Goal: Task Accomplishment & Management: Use online tool/utility

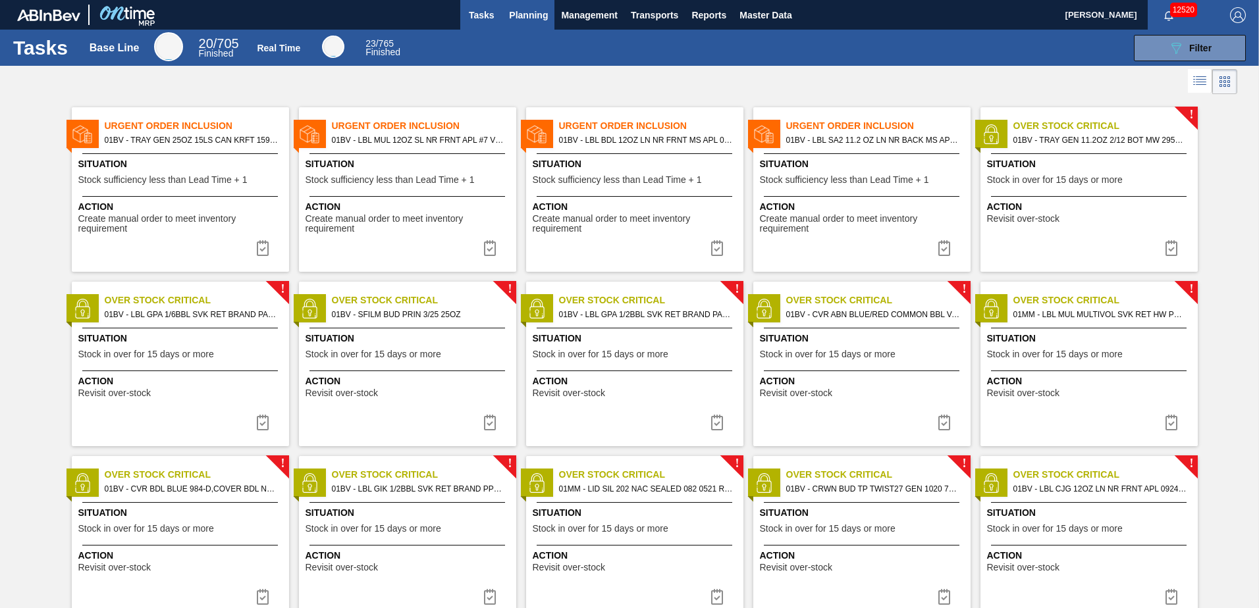
click at [532, 18] on span "Planning" at bounding box center [528, 15] width 39 height 16
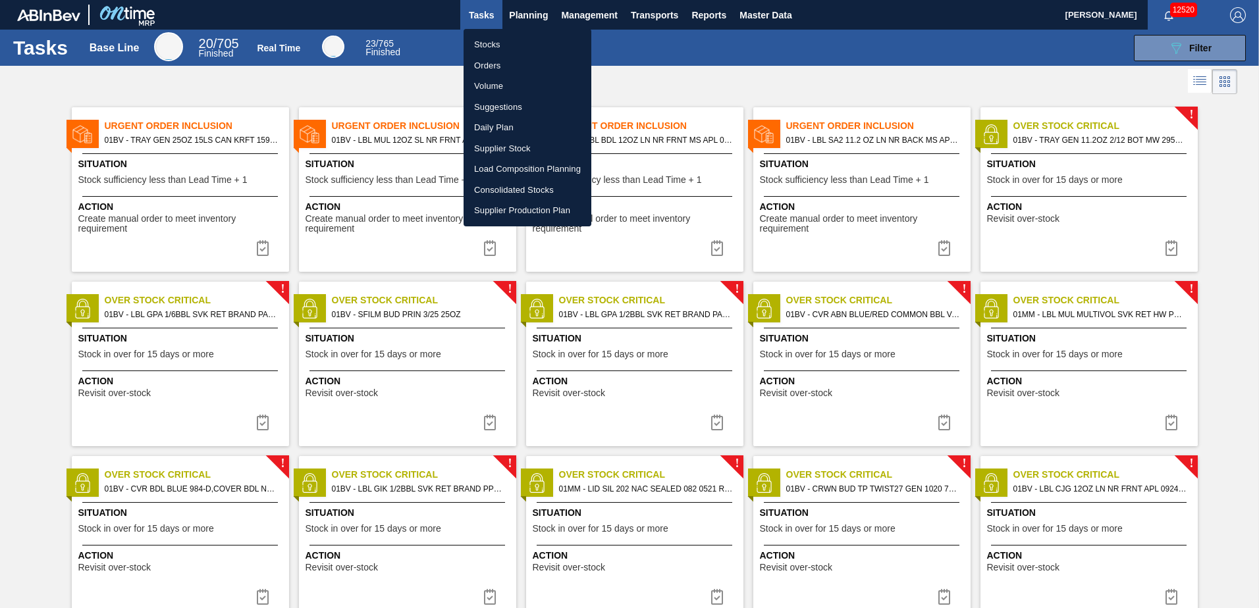
click at [1180, 48] on div at bounding box center [629, 304] width 1259 height 608
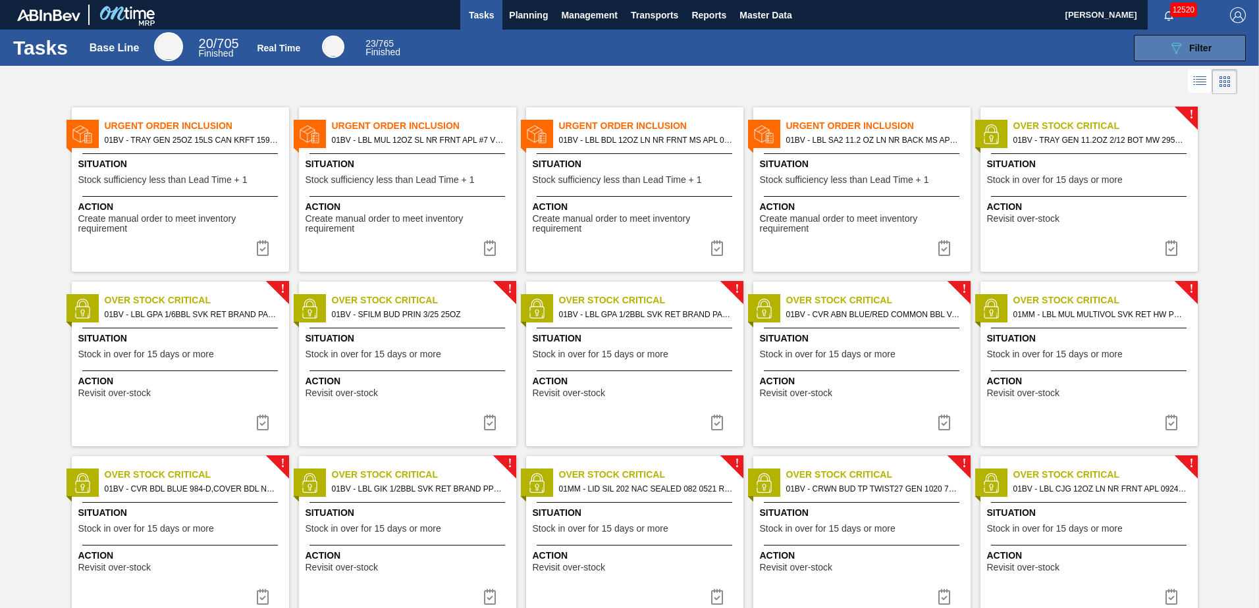
click at [1175, 48] on icon "089F7B8B-B2A5-4AFE-B5C0-19BA573D28AC" at bounding box center [1176, 48] width 16 height 16
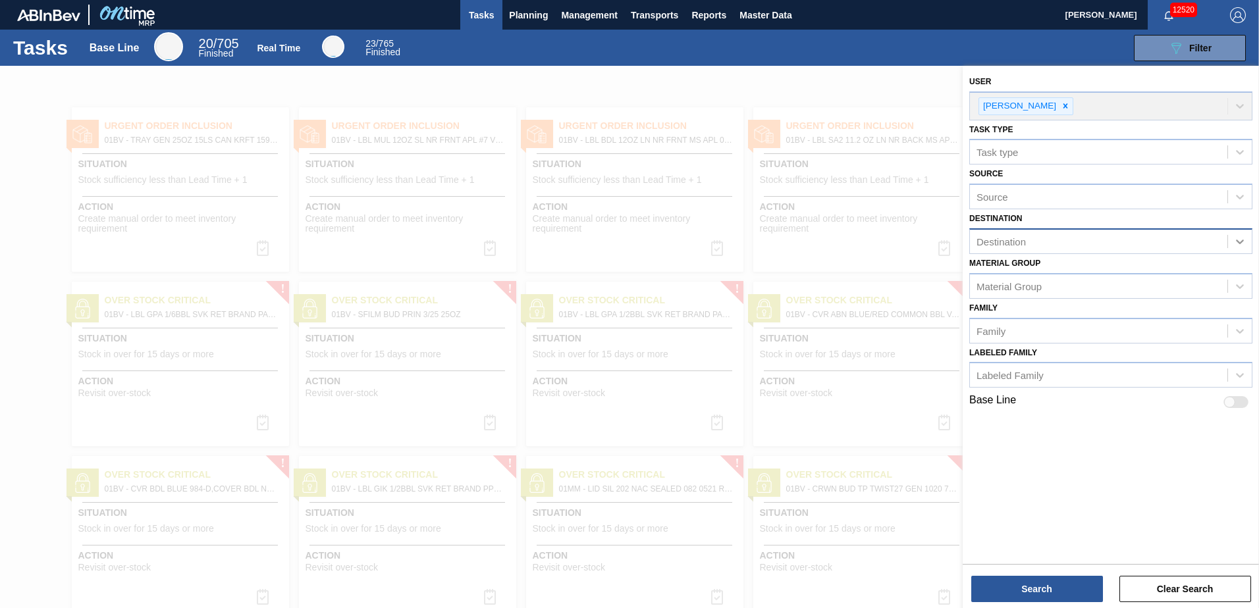
click at [1238, 240] on icon at bounding box center [1239, 241] width 13 height 13
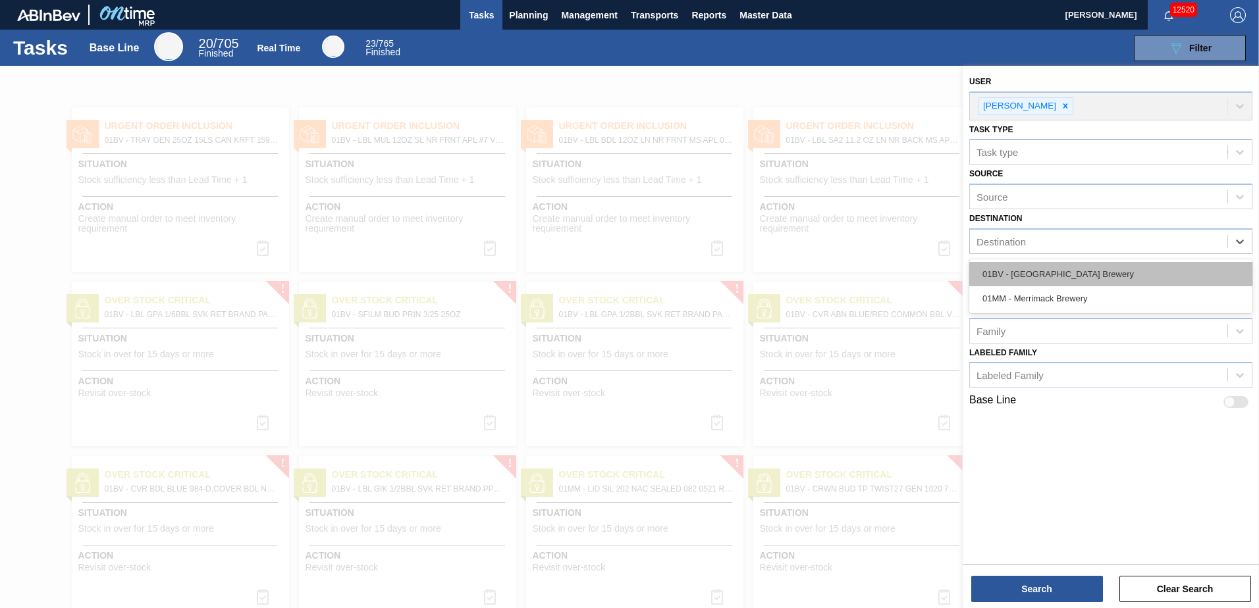
click at [1095, 275] on div "01BV - [GEOGRAPHIC_DATA] Brewery" at bounding box center [1110, 274] width 283 height 24
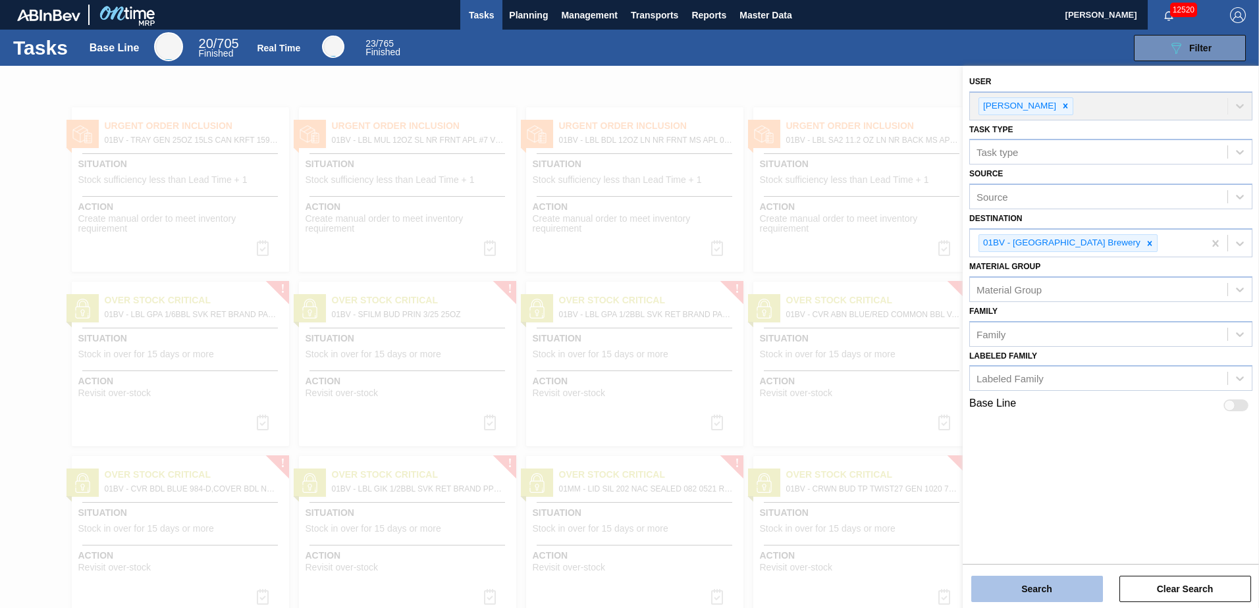
click at [1040, 596] on button "Search" at bounding box center [1037, 589] width 132 height 26
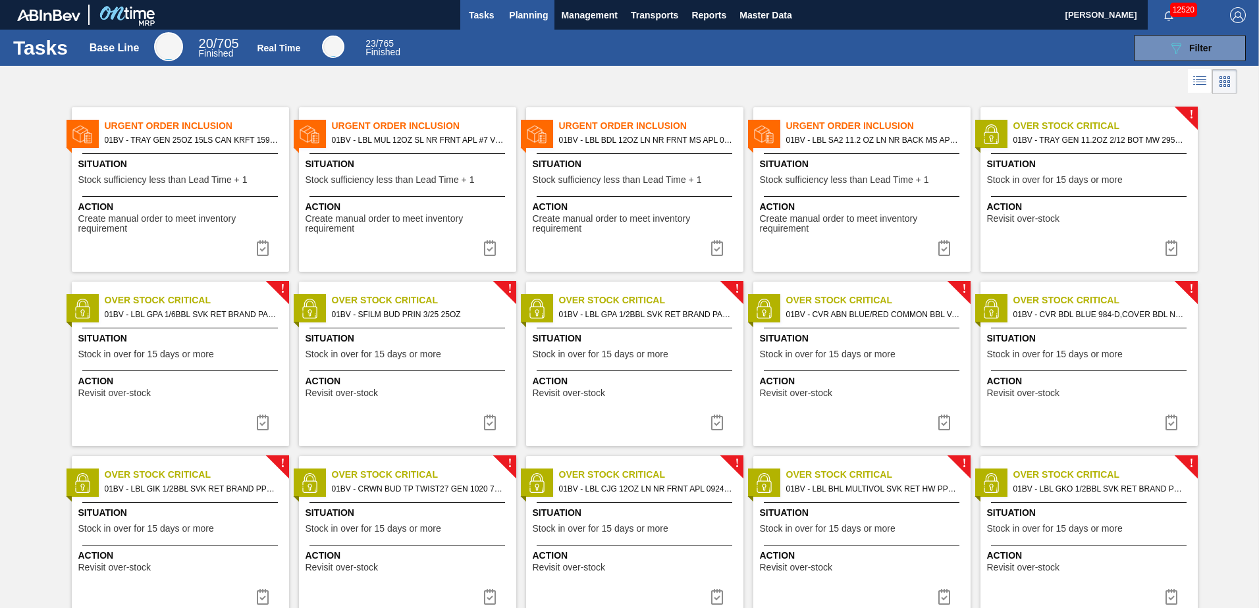
click at [529, 13] on span "Planning" at bounding box center [528, 15] width 39 height 16
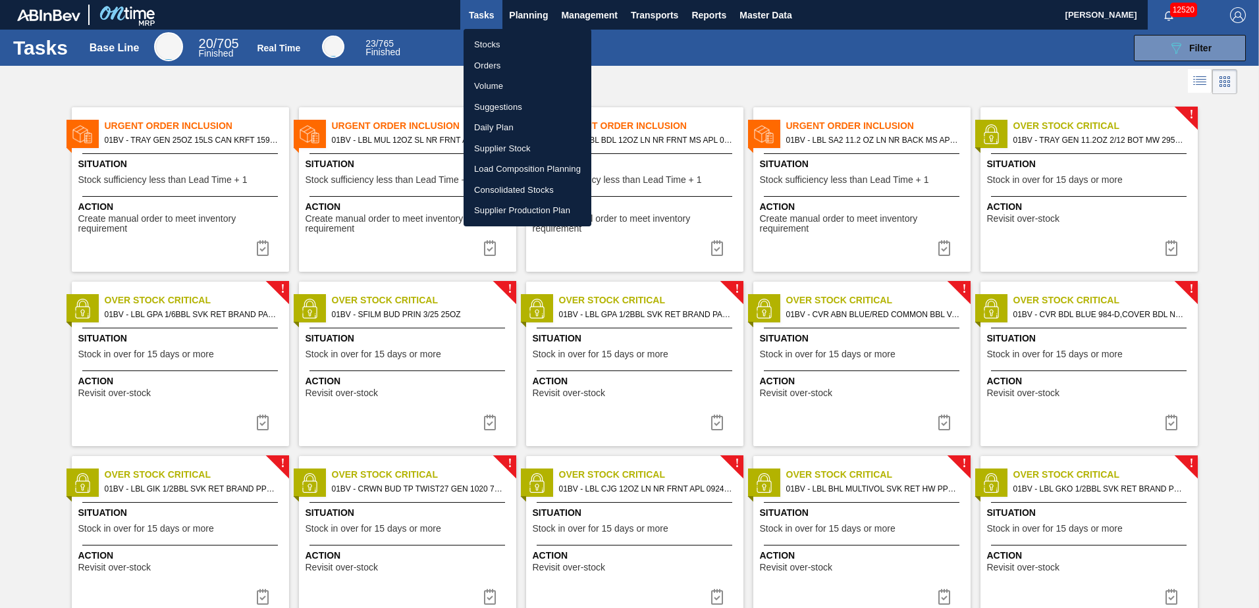
click at [515, 169] on li "Load Composition Planning" at bounding box center [527, 169] width 128 height 21
checkbox input "true"
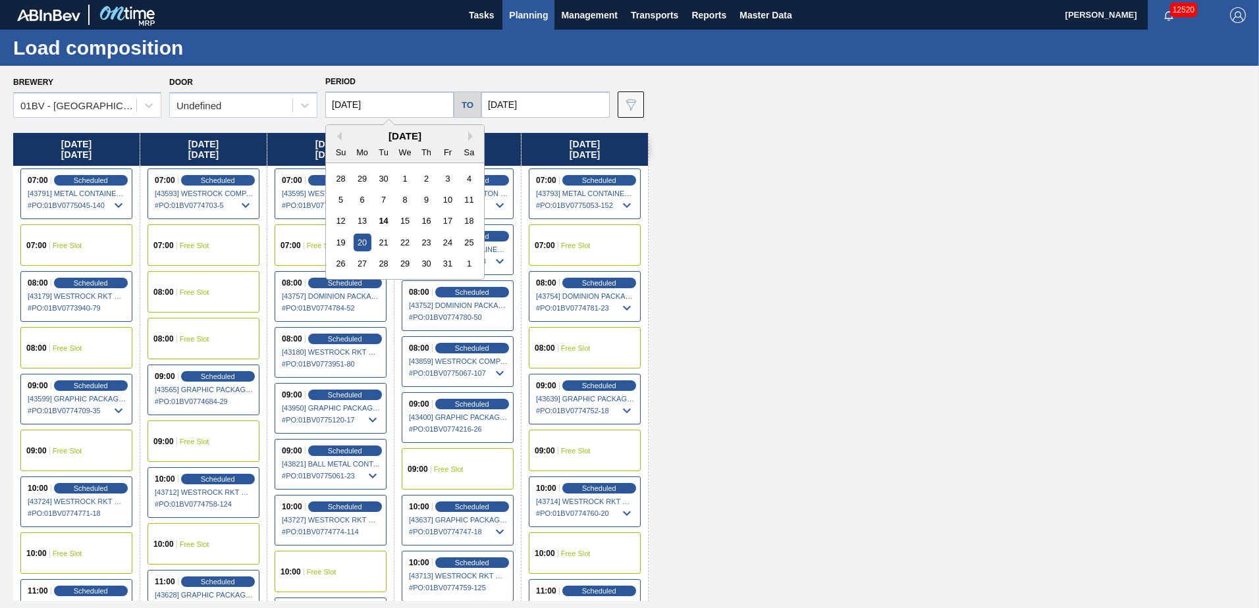
click at [391, 108] on input "[DATE]" at bounding box center [389, 105] width 128 height 26
click at [359, 215] on div "13" at bounding box center [363, 221] width 18 height 18
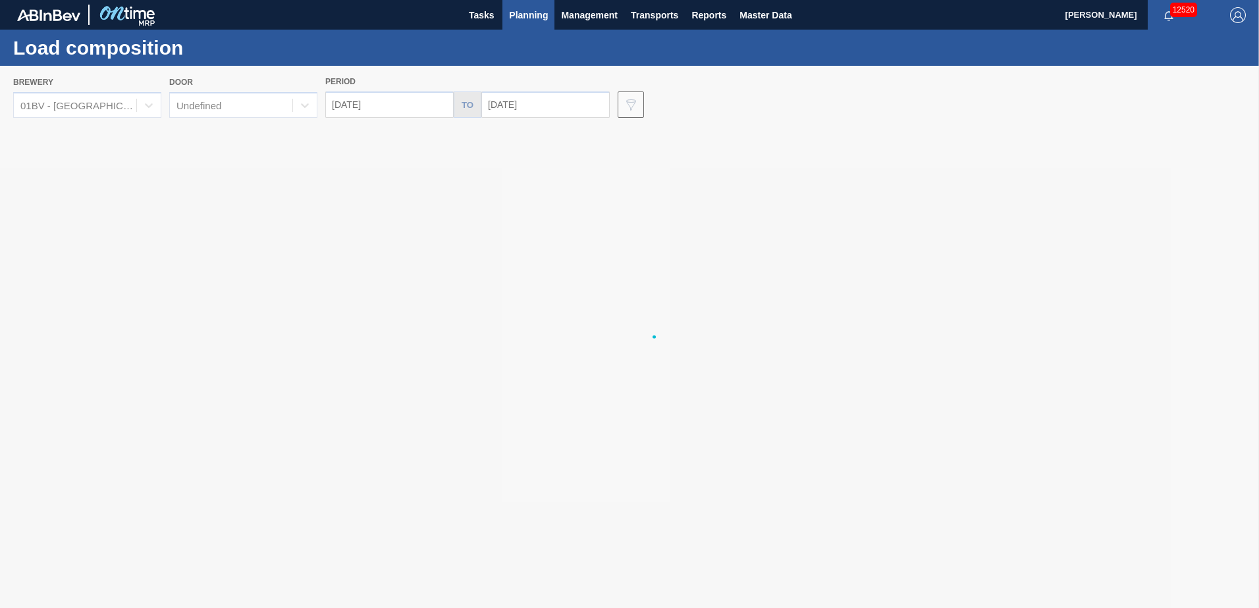
type input "[DATE]"
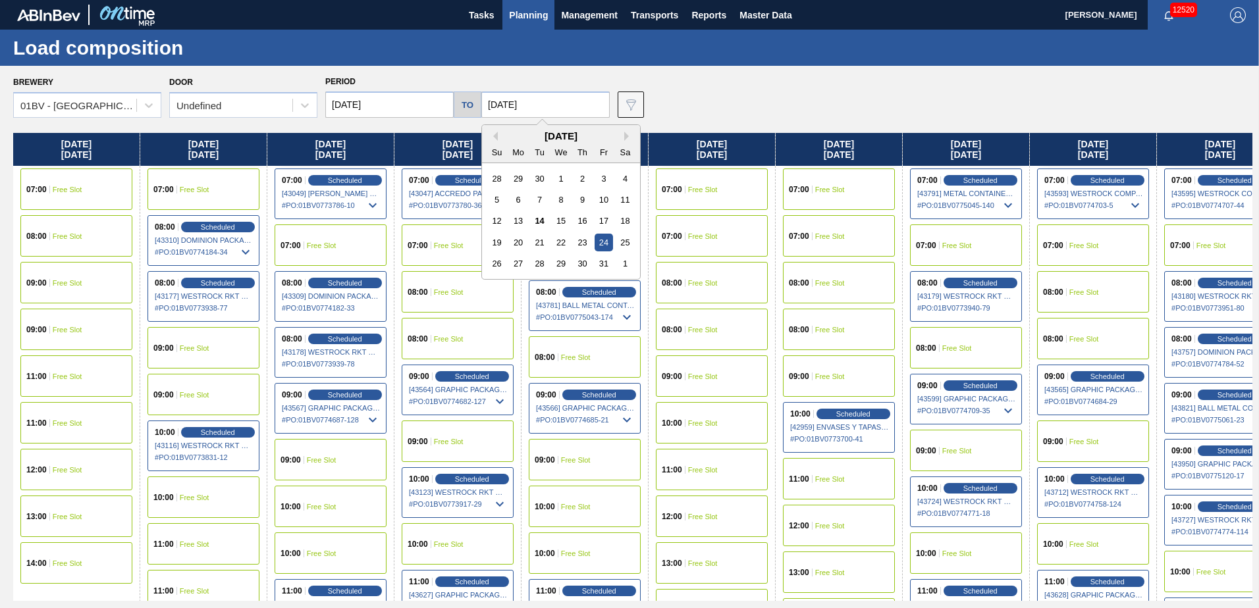
click at [539, 105] on input "[DATE]" at bounding box center [545, 105] width 128 height 26
click at [598, 217] on div "17" at bounding box center [603, 221] width 18 height 18
type input "[DATE]"
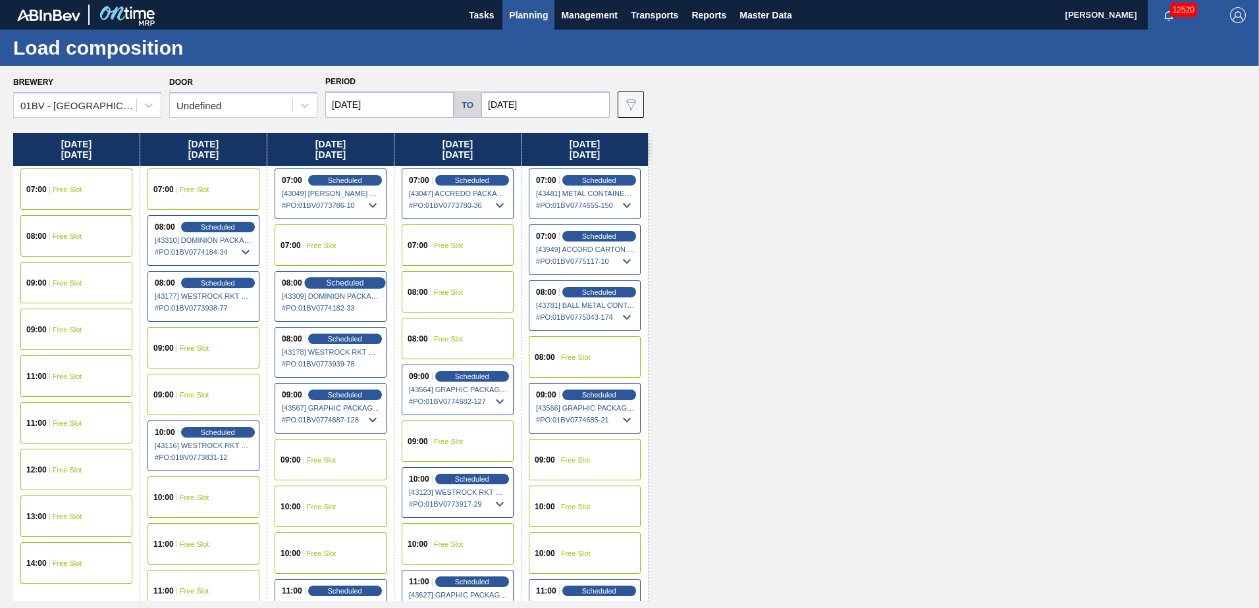
click at [345, 284] on span "Scheduled" at bounding box center [345, 282] width 38 height 9
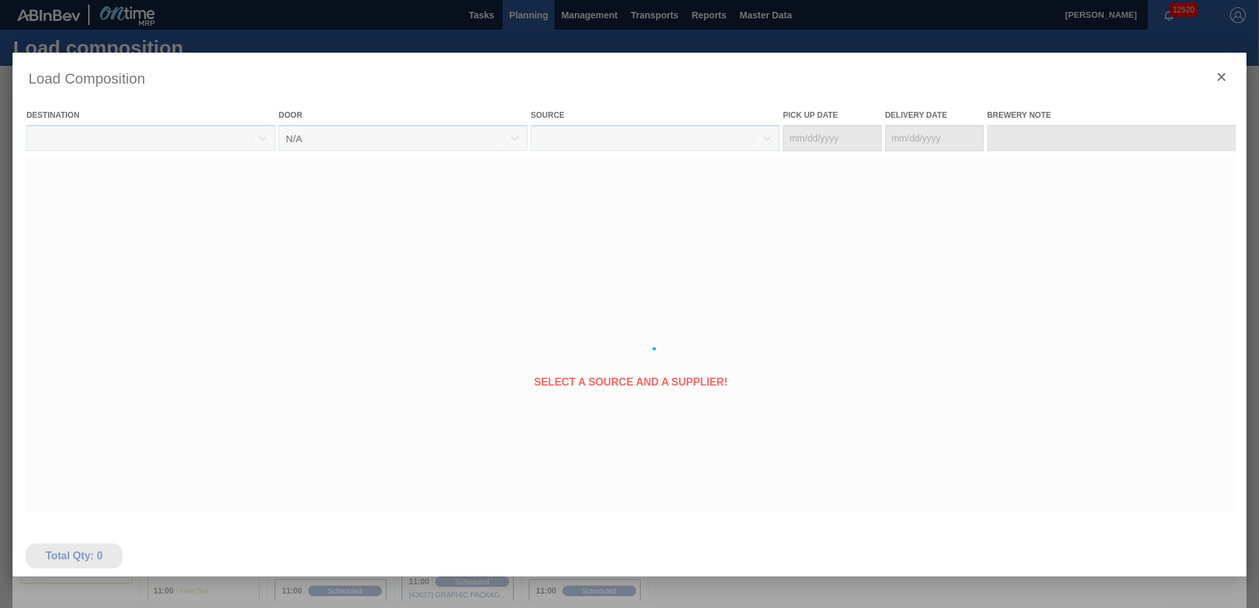
type Date "[DATE]"
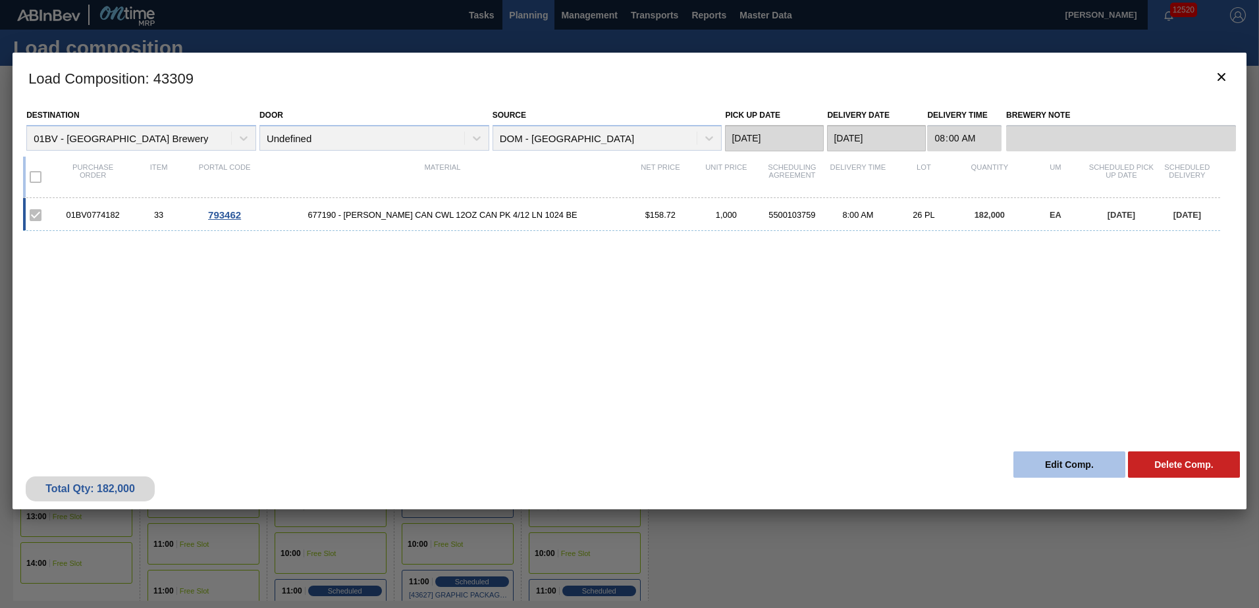
click at [1064, 460] on button "Edit Comp." at bounding box center [1069, 465] width 112 height 26
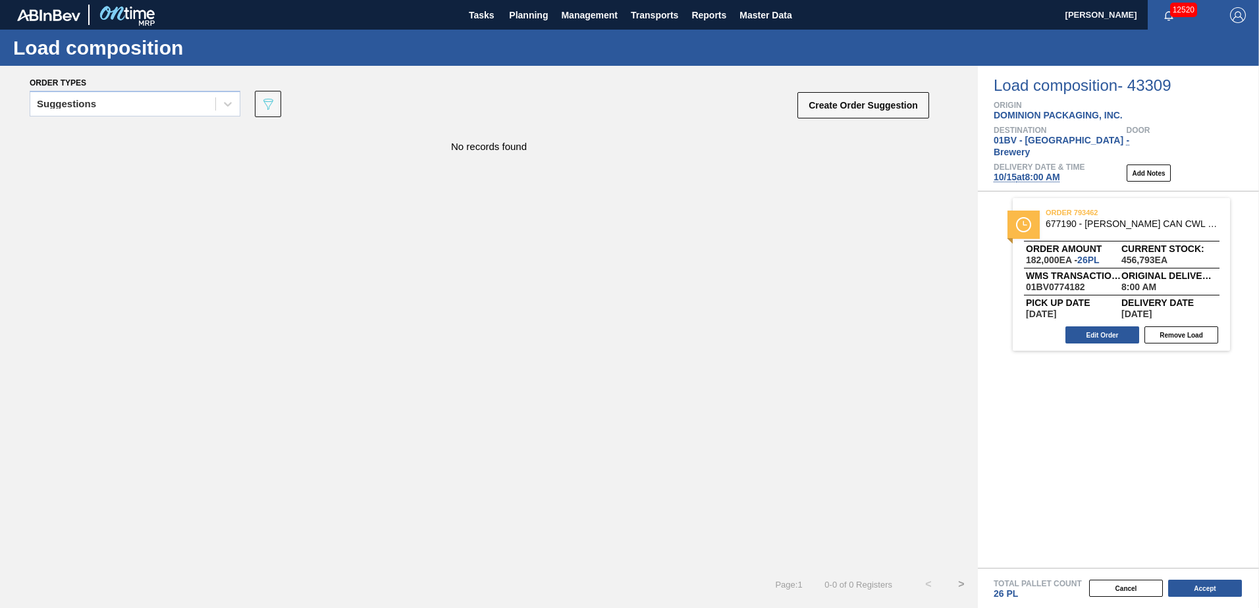
click at [1038, 172] on span "[DATE] 8:00 AM" at bounding box center [1026, 177] width 66 height 11
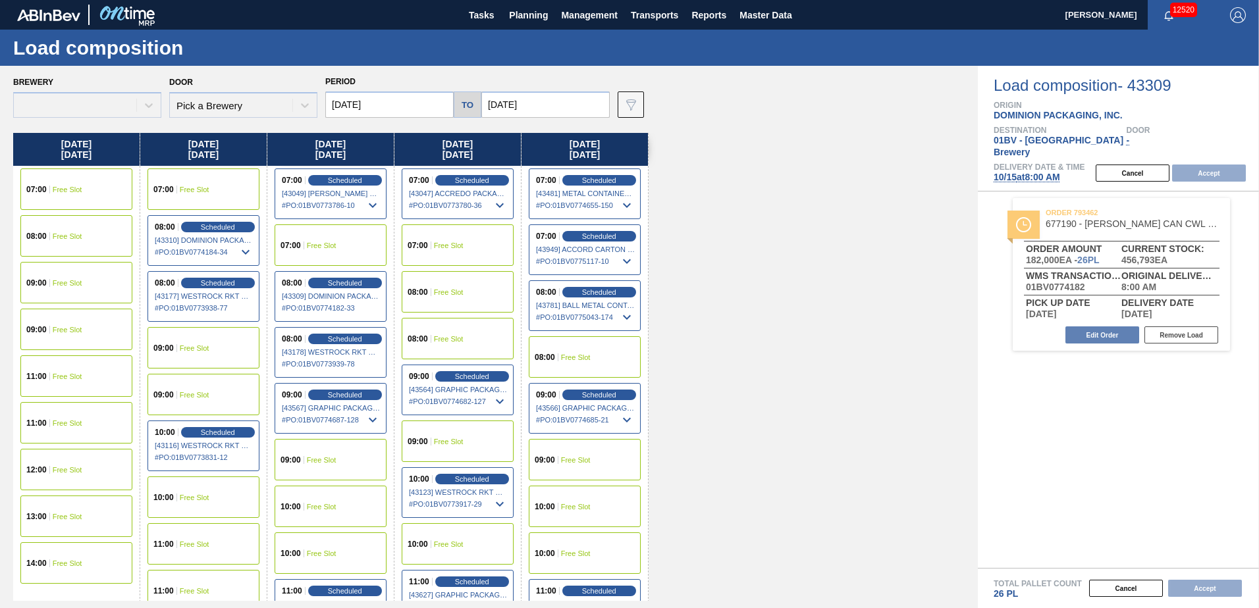
click at [466, 286] on div "08:00 Free Slot" at bounding box center [458, 291] width 112 height 41
type input "[DATE]"
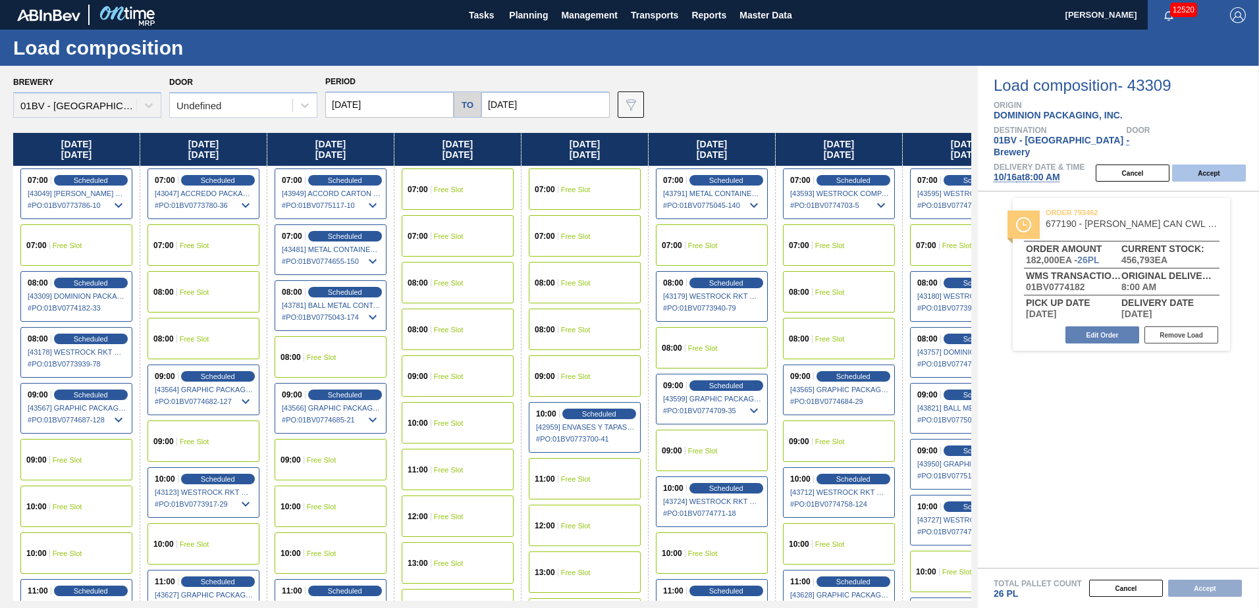
click at [1199, 165] on button "Accept" at bounding box center [1209, 173] width 74 height 17
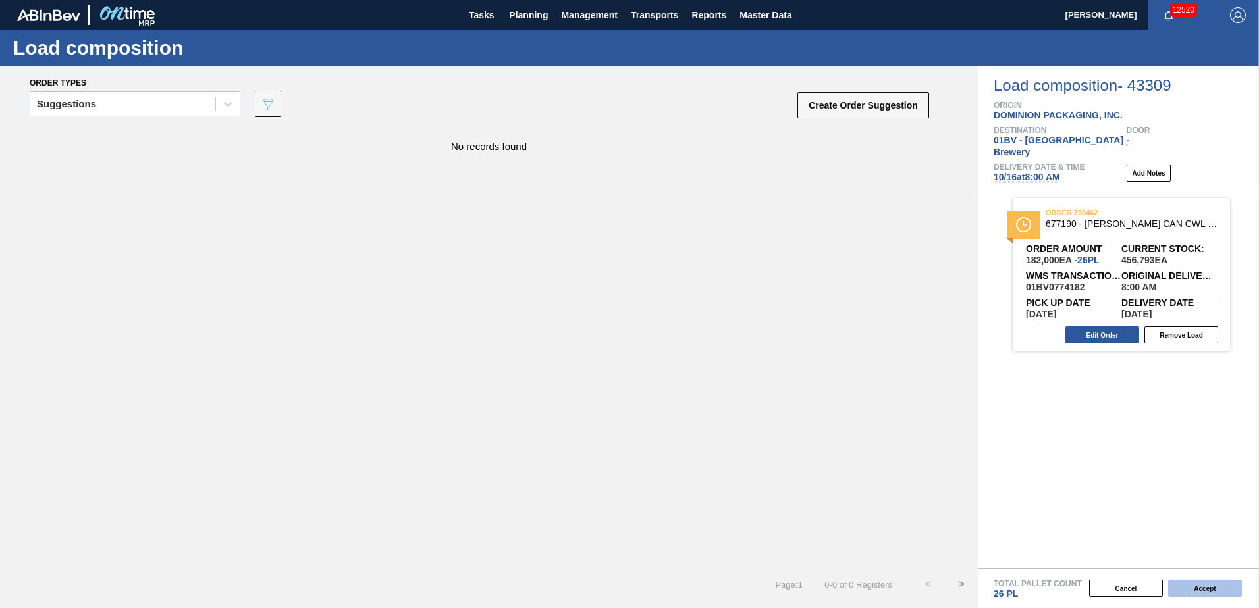
click at [1201, 590] on button "Accept" at bounding box center [1205, 588] width 74 height 17
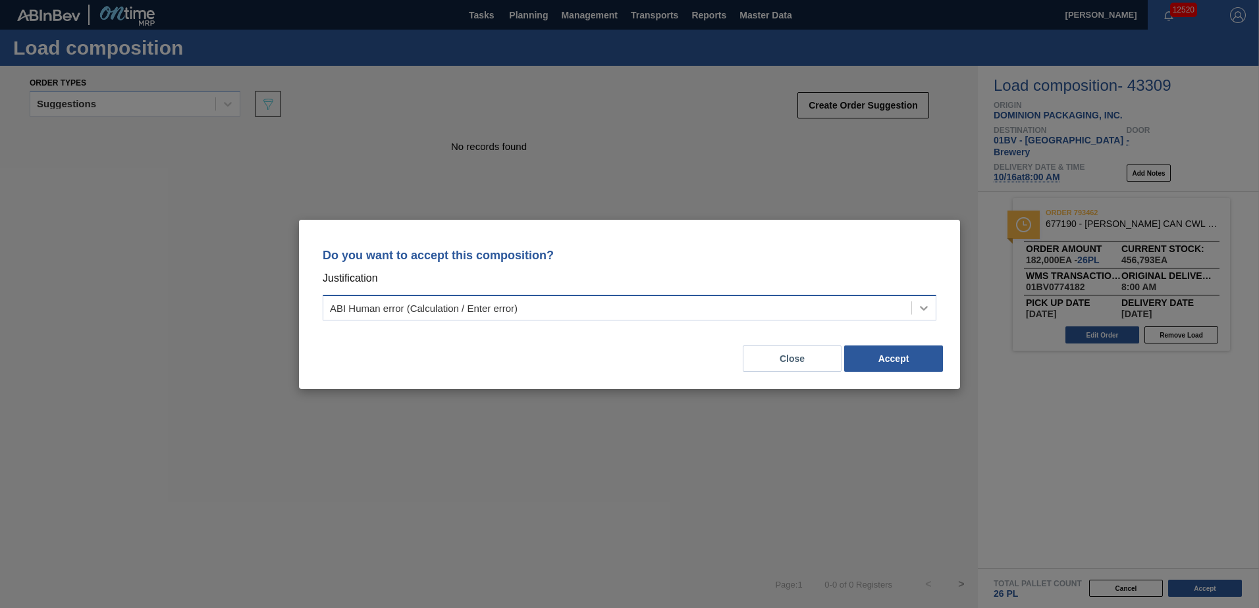
click at [920, 306] on icon at bounding box center [923, 308] width 13 height 13
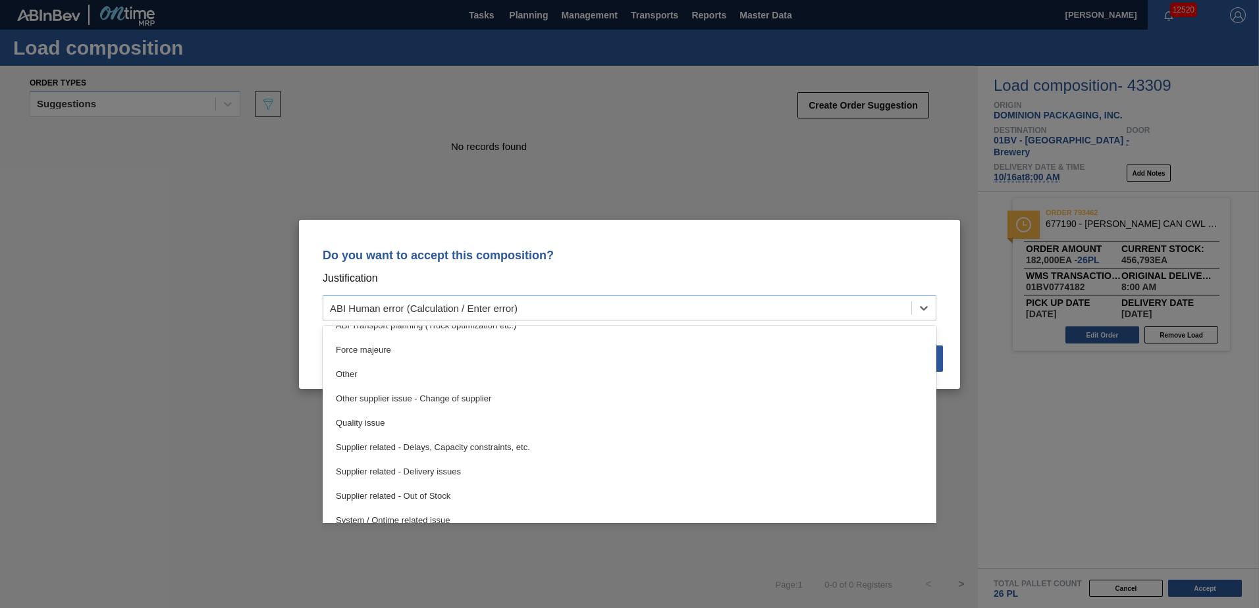
scroll to position [246, 0]
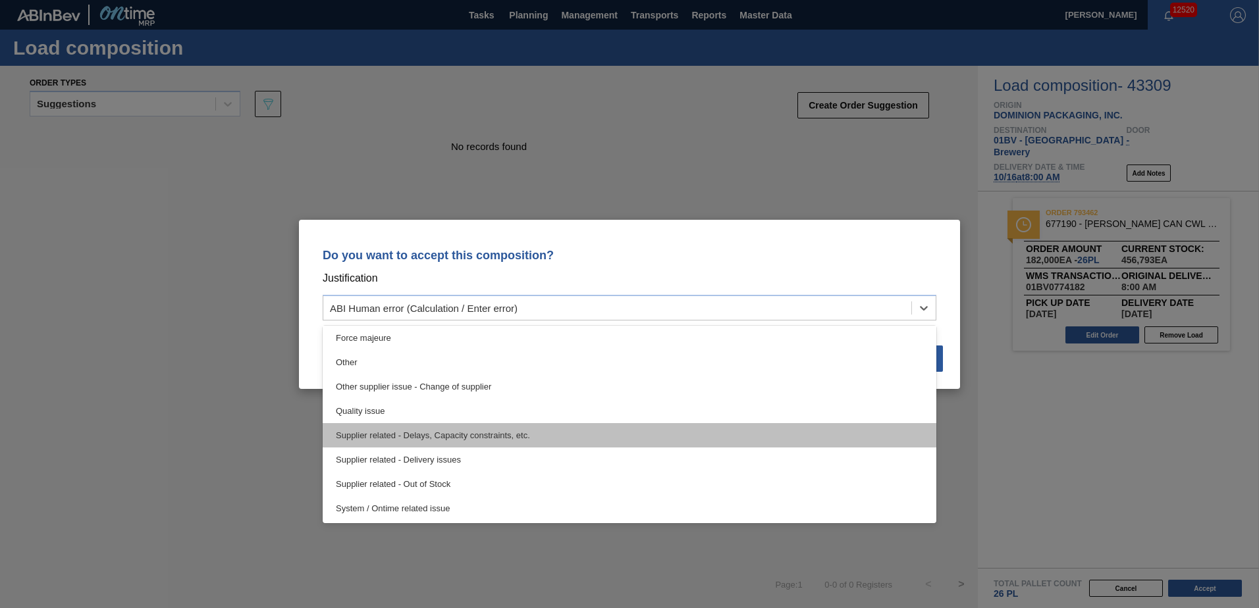
click at [384, 434] on div "Supplier related - Delays, Capacity constraints, etc." at bounding box center [630, 435] width 614 height 24
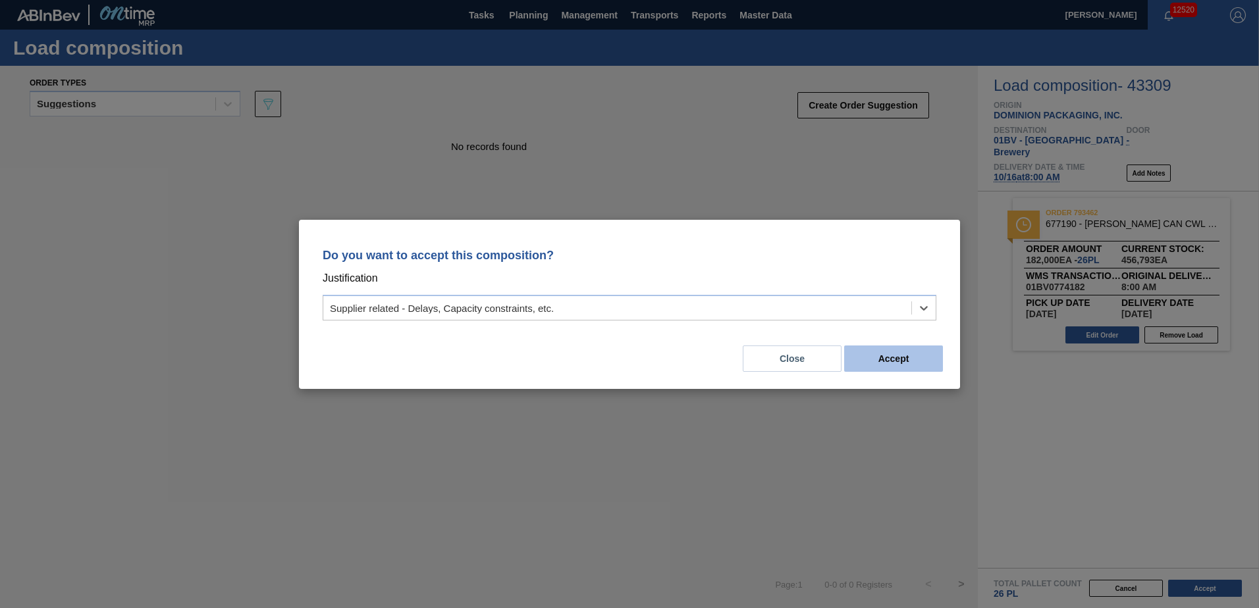
click at [914, 357] on button "Accept" at bounding box center [893, 359] width 99 height 26
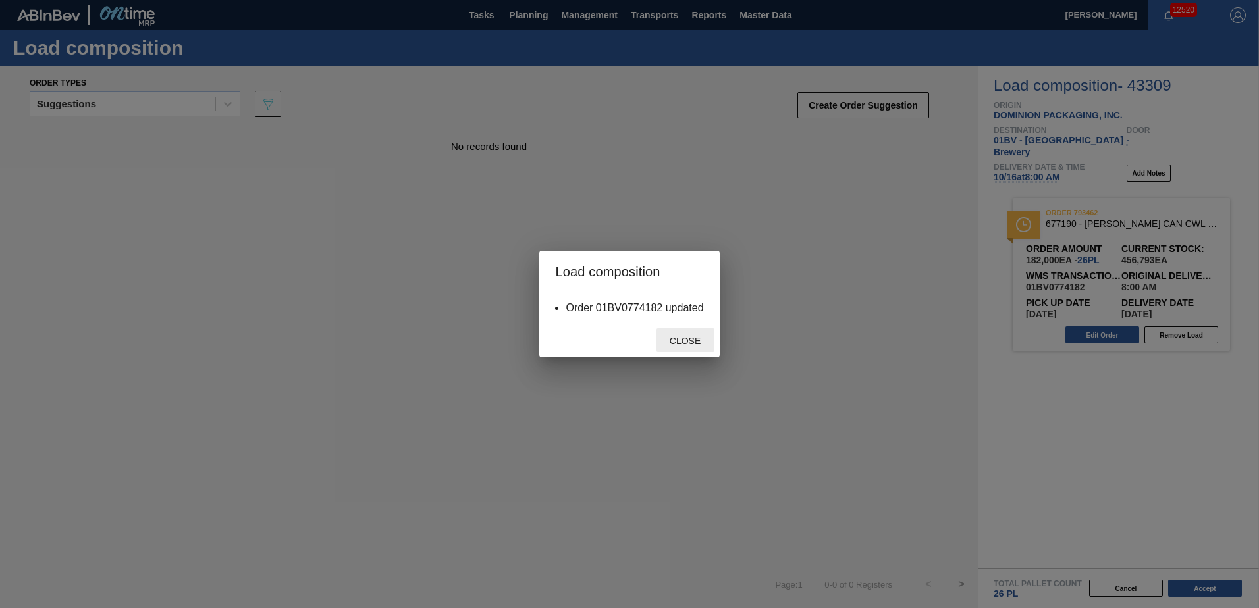
click at [684, 345] on span "Close" at bounding box center [685, 341] width 52 height 11
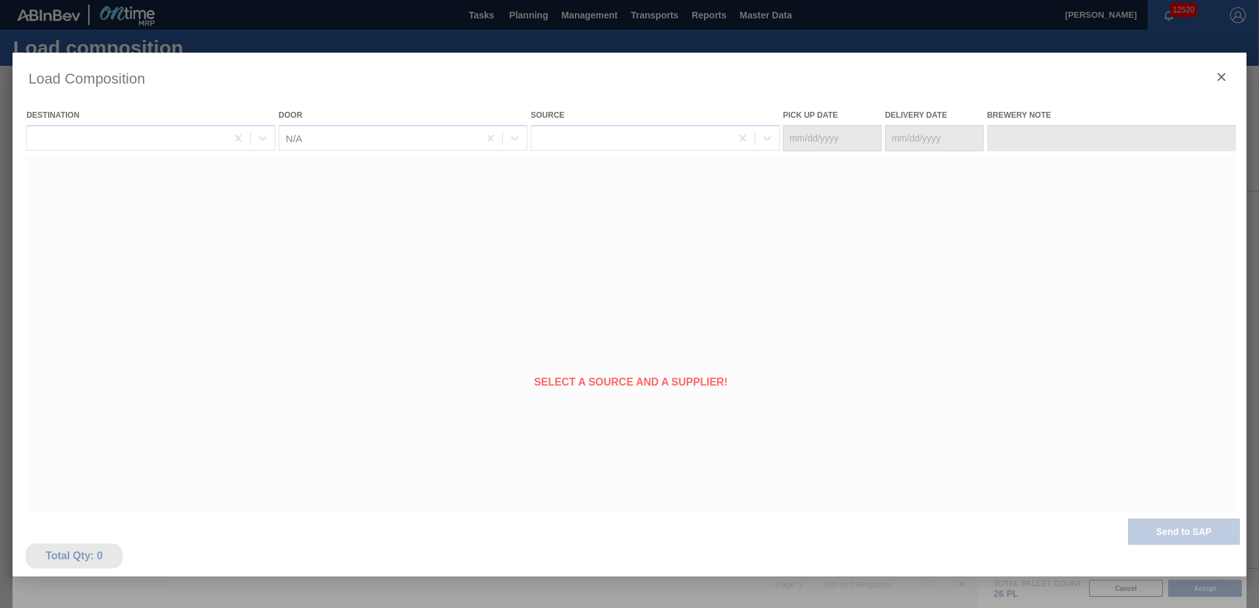
type Date "[DATE]"
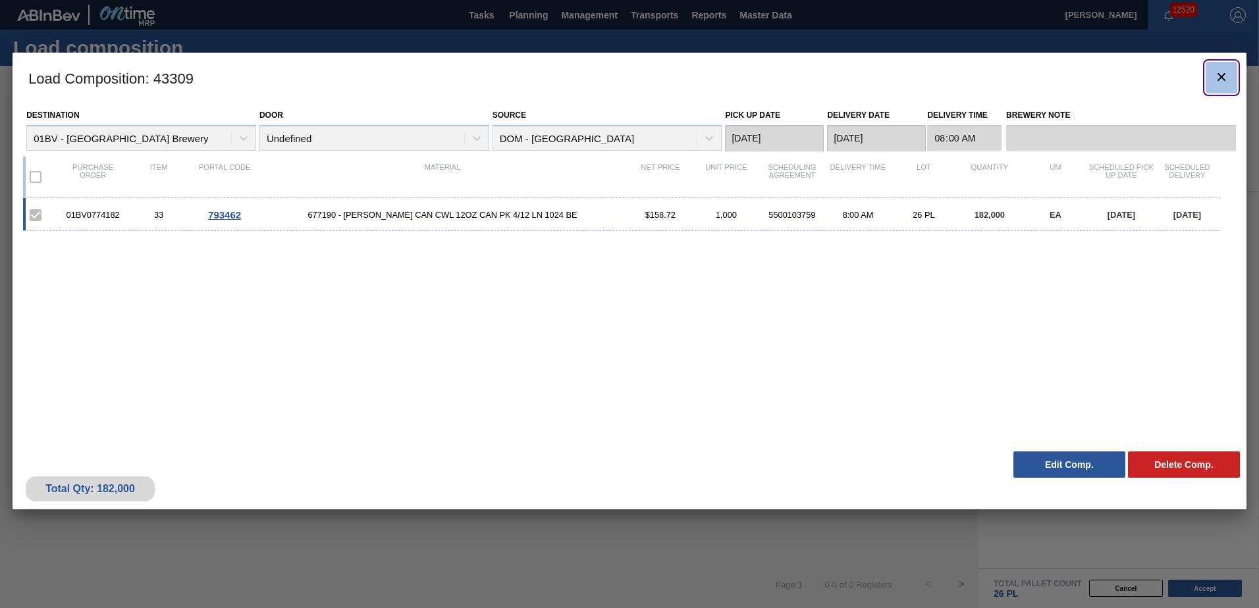
click at [1222, 78] on icon "botão de ícone" at bounding box center [1221, 77] width 8 height 8
